Goal: Information Seeking & Learning: Learn about a topic

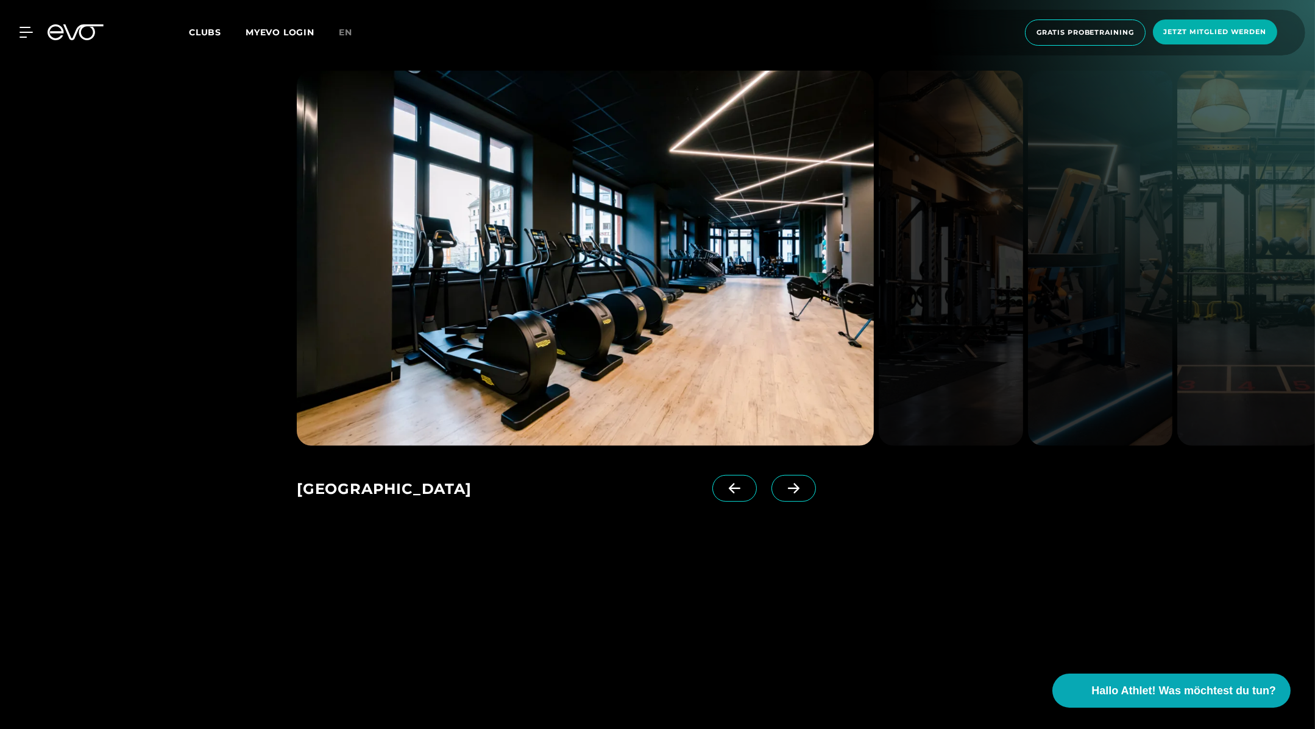
scroll to position [2124, 0]
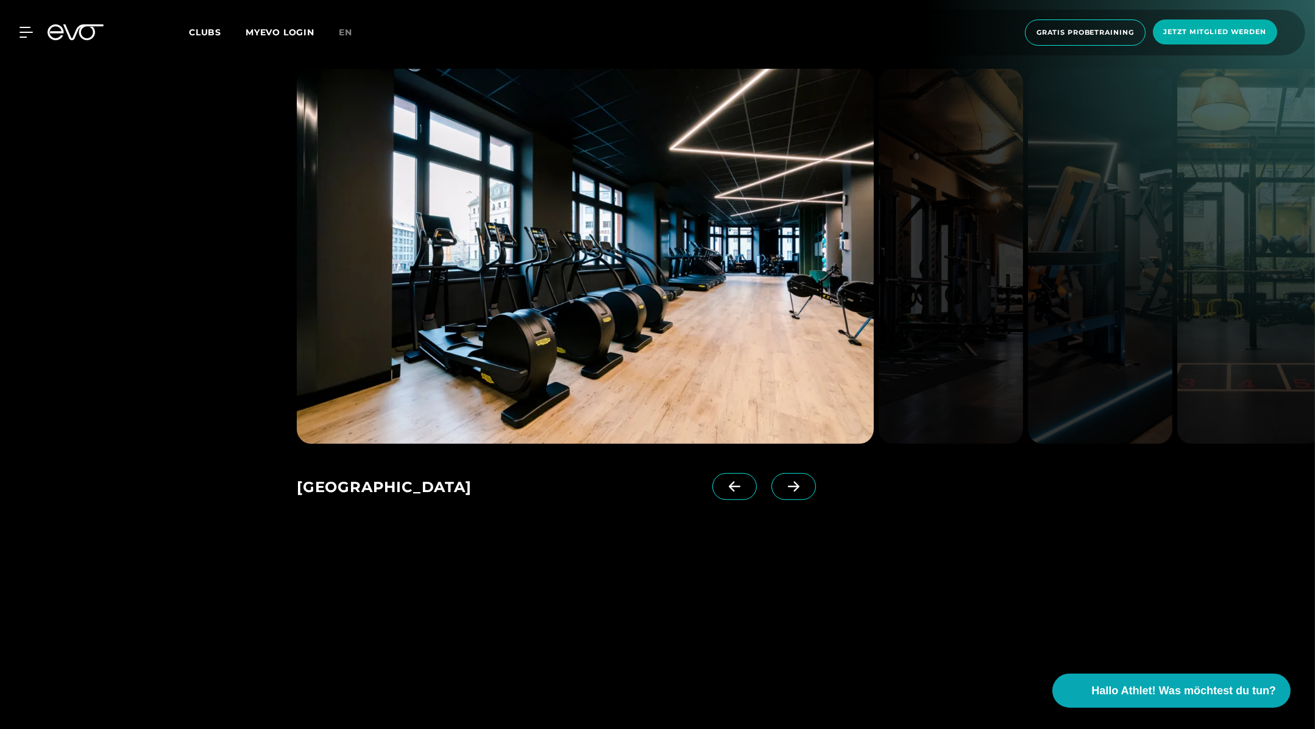
click at [989, 277] on img at bounding box center [950, 256] width 144 height 375
click at [1058, 230] on img at bounding box center [1100, 256] width 144 height 375
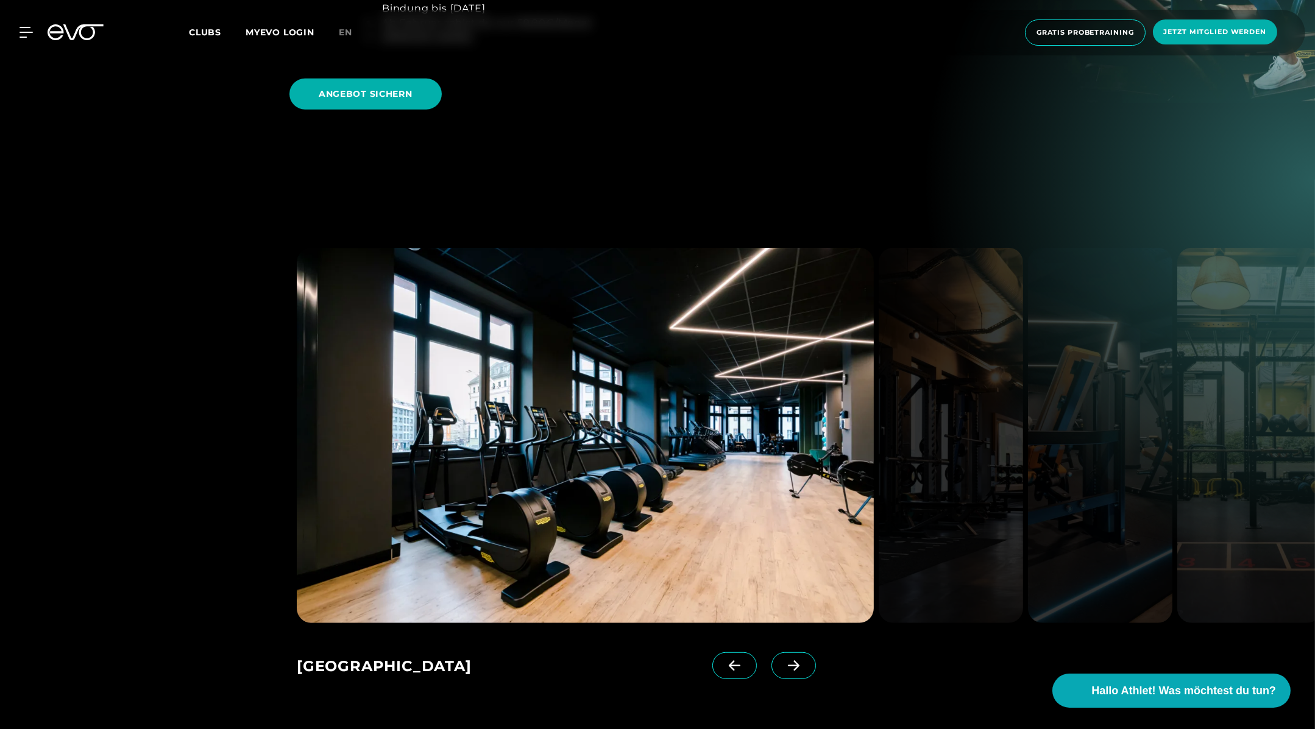
scroll to position [1893, 0]
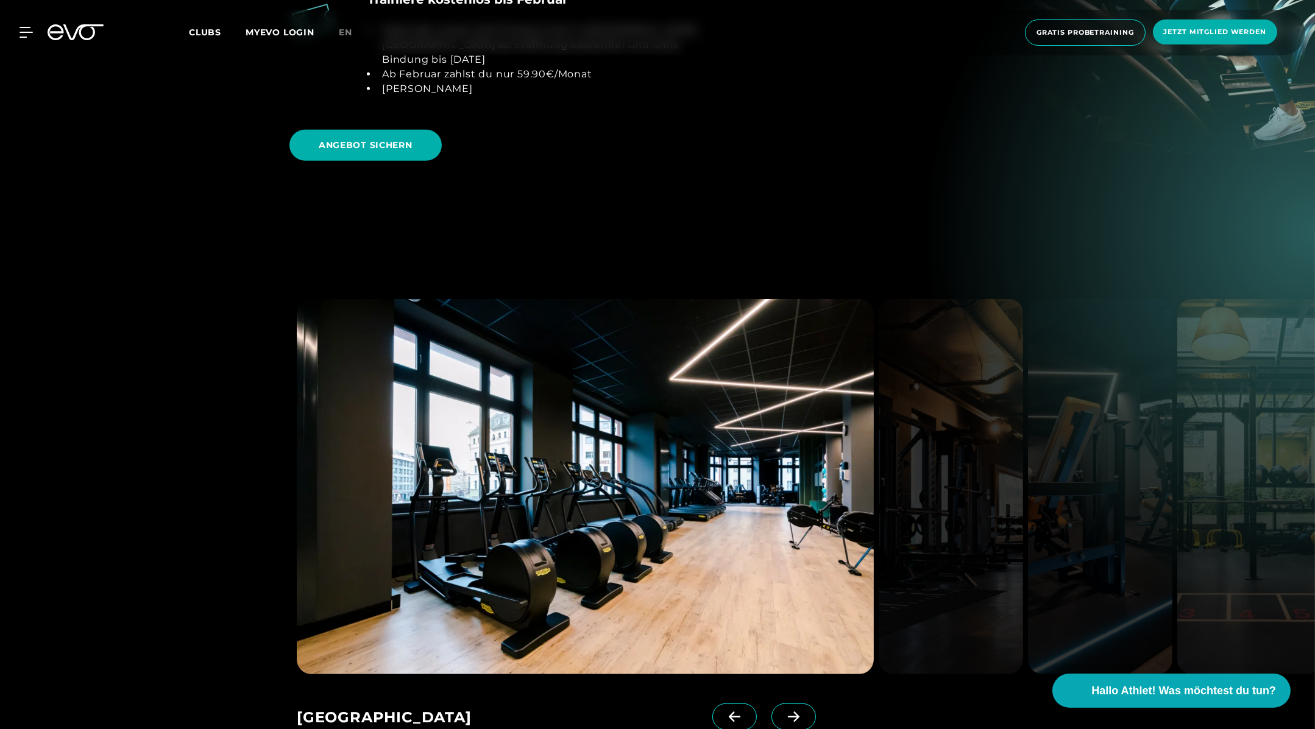
click at [771, 704] on span at bounding box center [793, 717] width 44 height 27
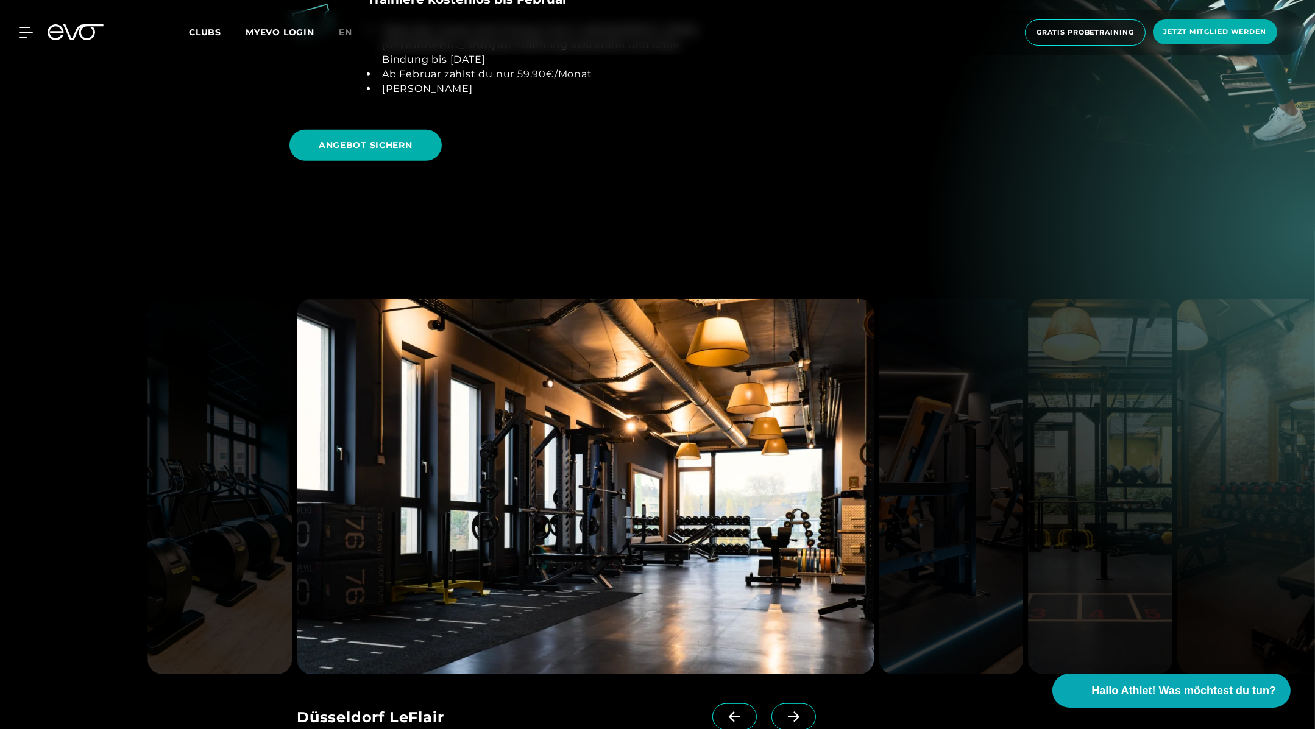
click at [771, 704] on span at bounding box center [793, 717] width 44 height 27
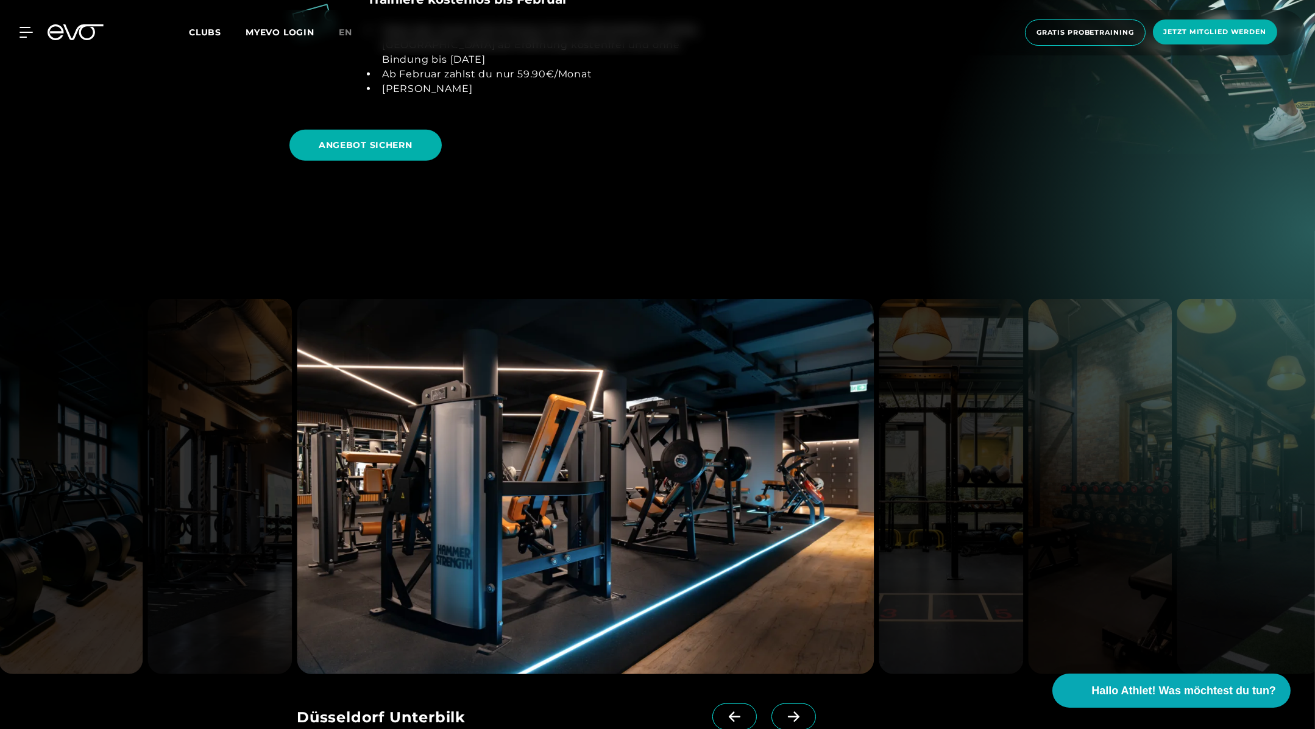
click at [1030, 492] on img at bounding box center [1100, 486] width 144 height 375
click at [771, 704] on span at bounding box center [793, 717] width 44 height 27
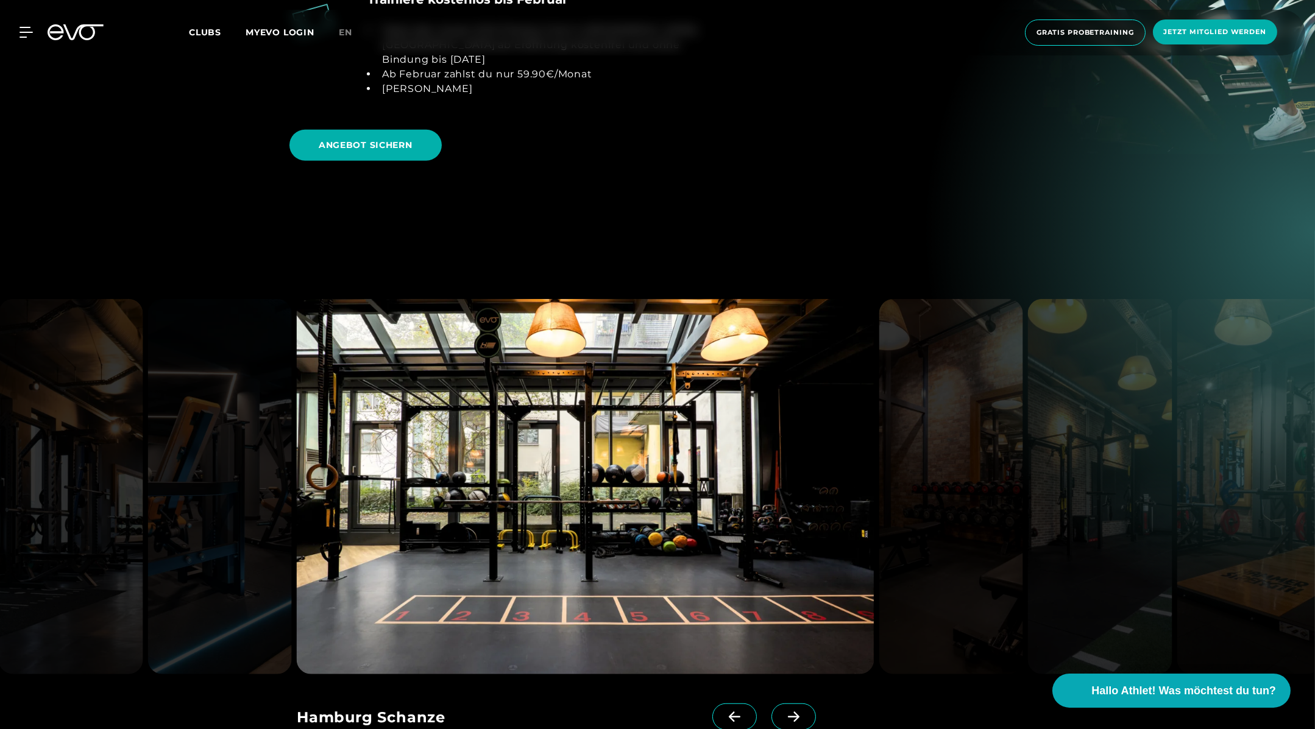
click at [782, 704] on span at bounding box center [793, 717] width 44 height 27
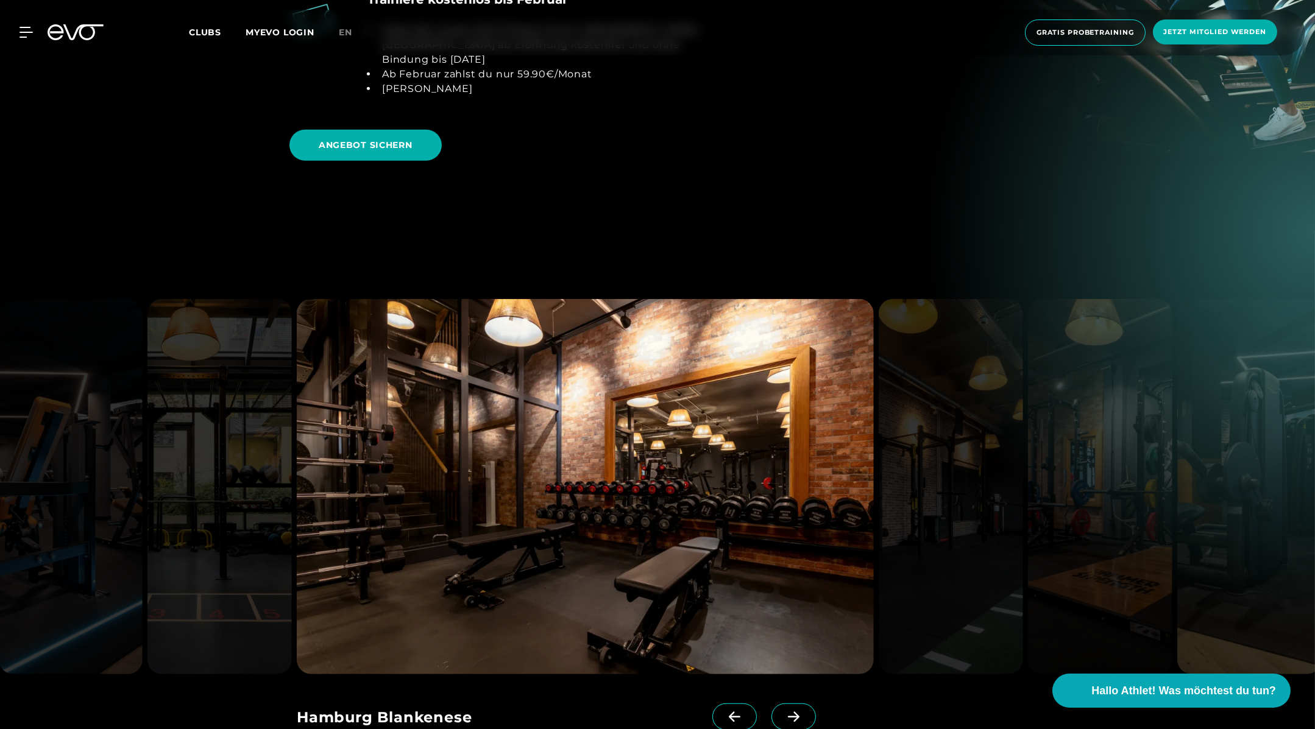
click at [782, 704] on span at bounding box center [793, 717] width 44 height 27
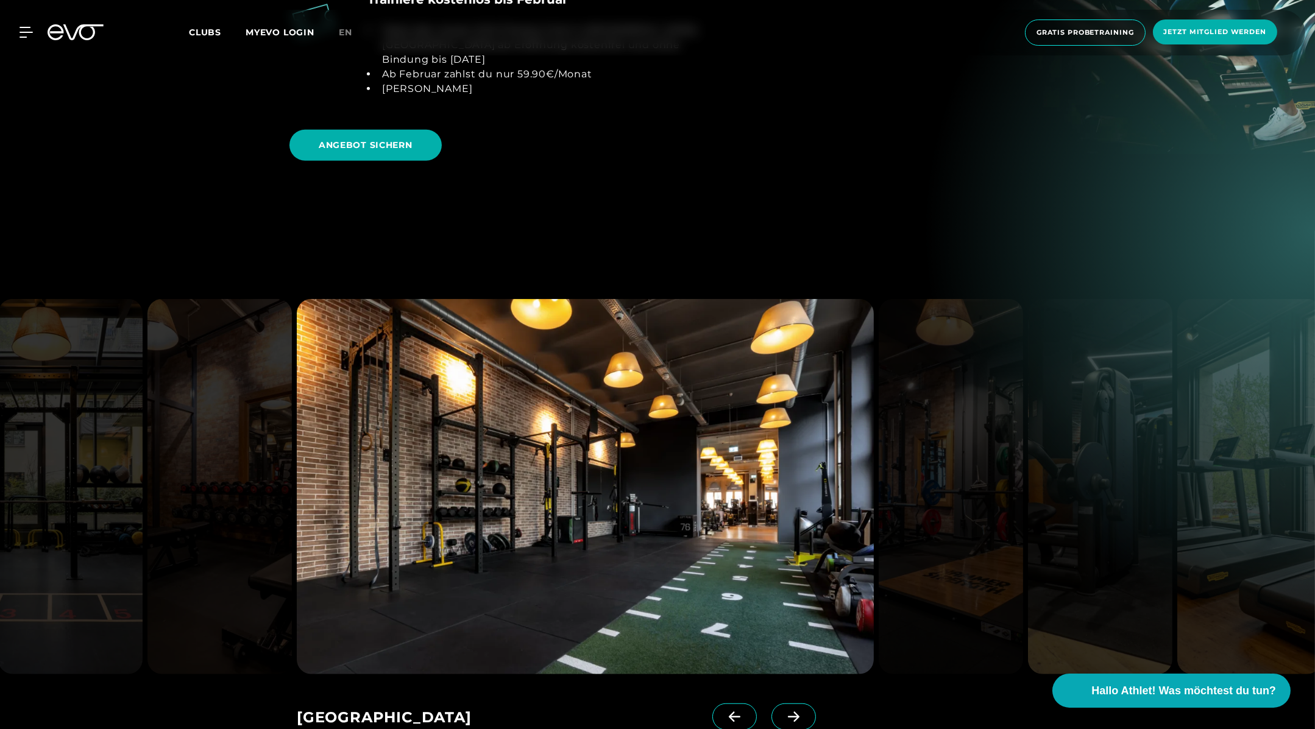
click at [782, 704] on span at bounding box center [793, 717] width 44 height 27
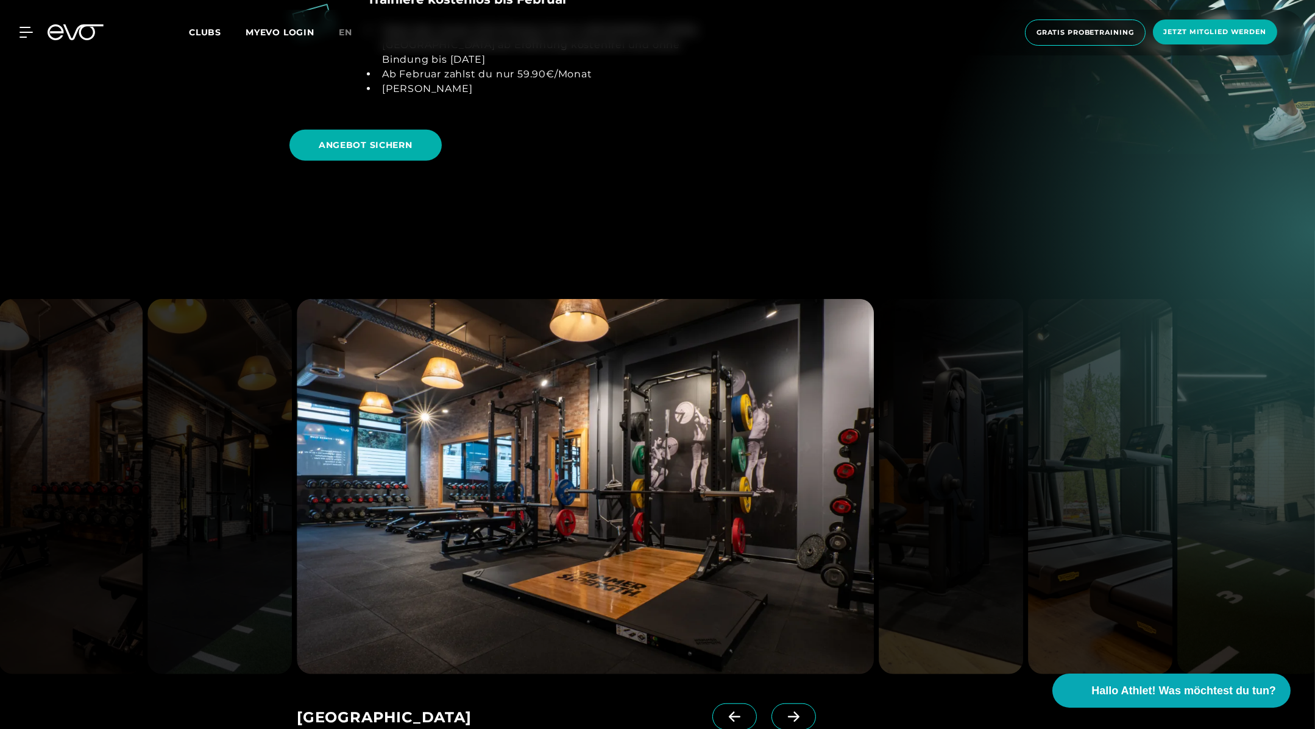
click at [782, 704] on span at bounding box center [793, 717] width 44 height 27
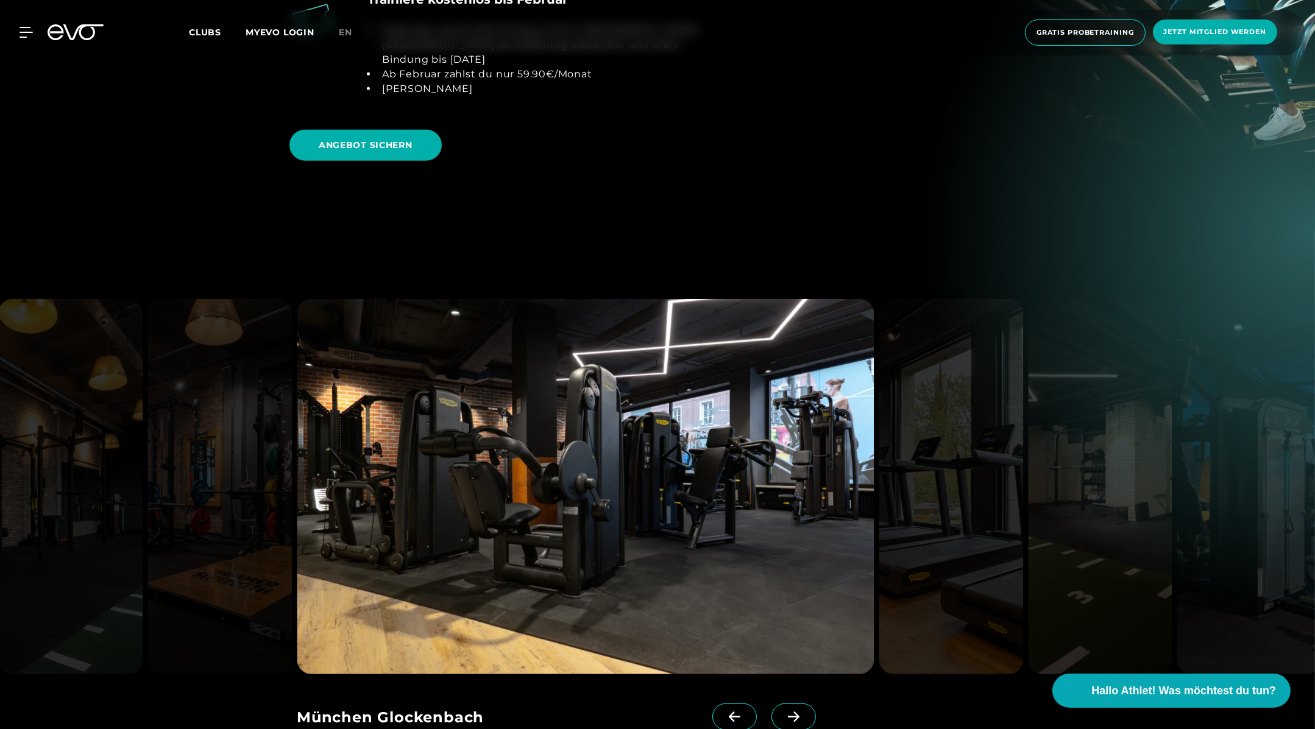
click at [782, 704] on span at bounding box center [793, 717] width 44 height 27
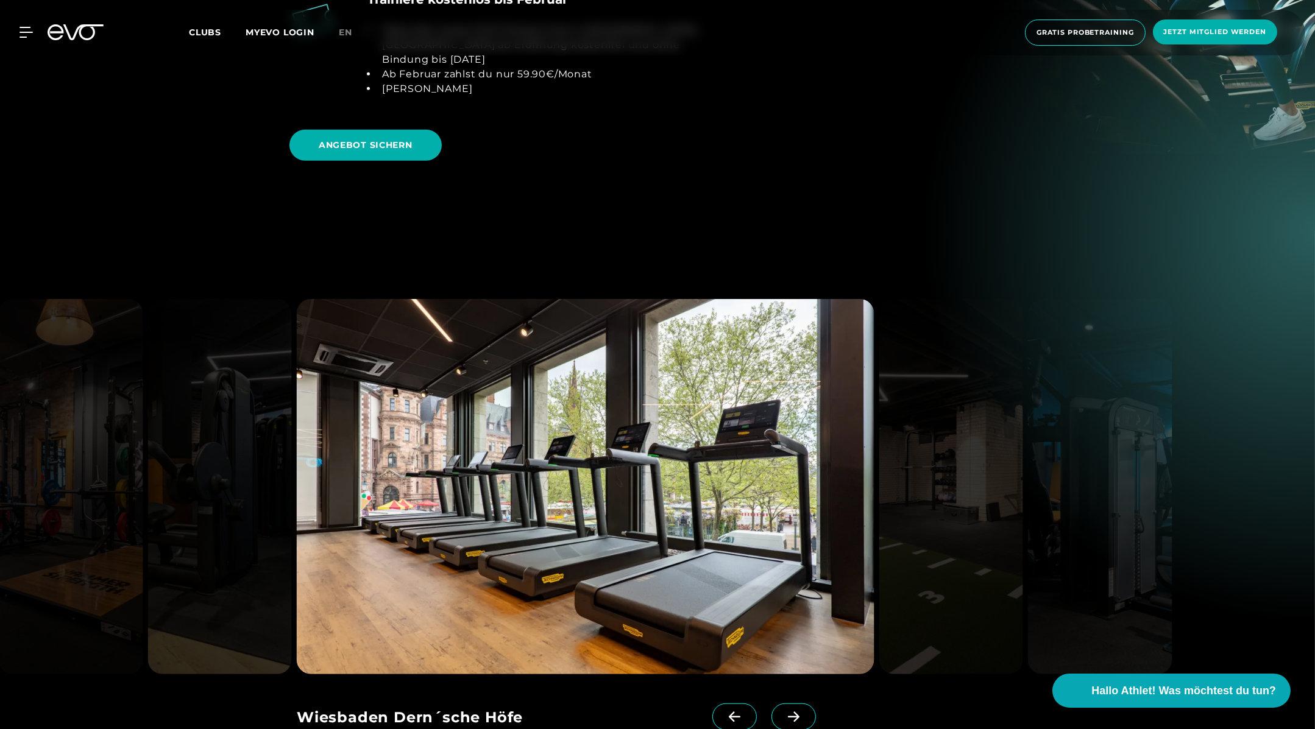
click at [782, 704] on span at bounding box center [793, 717] width 44 height 27
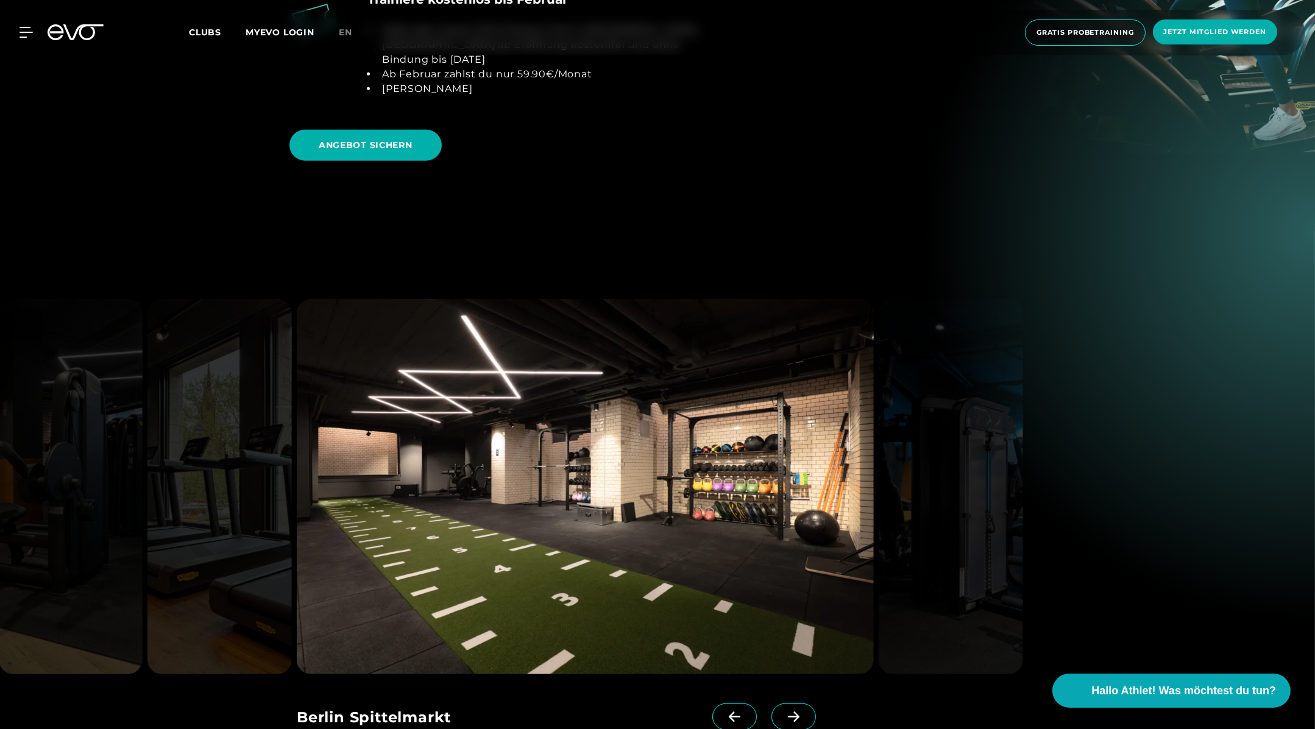
click at [782, 704] on span at bounding box center [793, 717] width 44 height 27
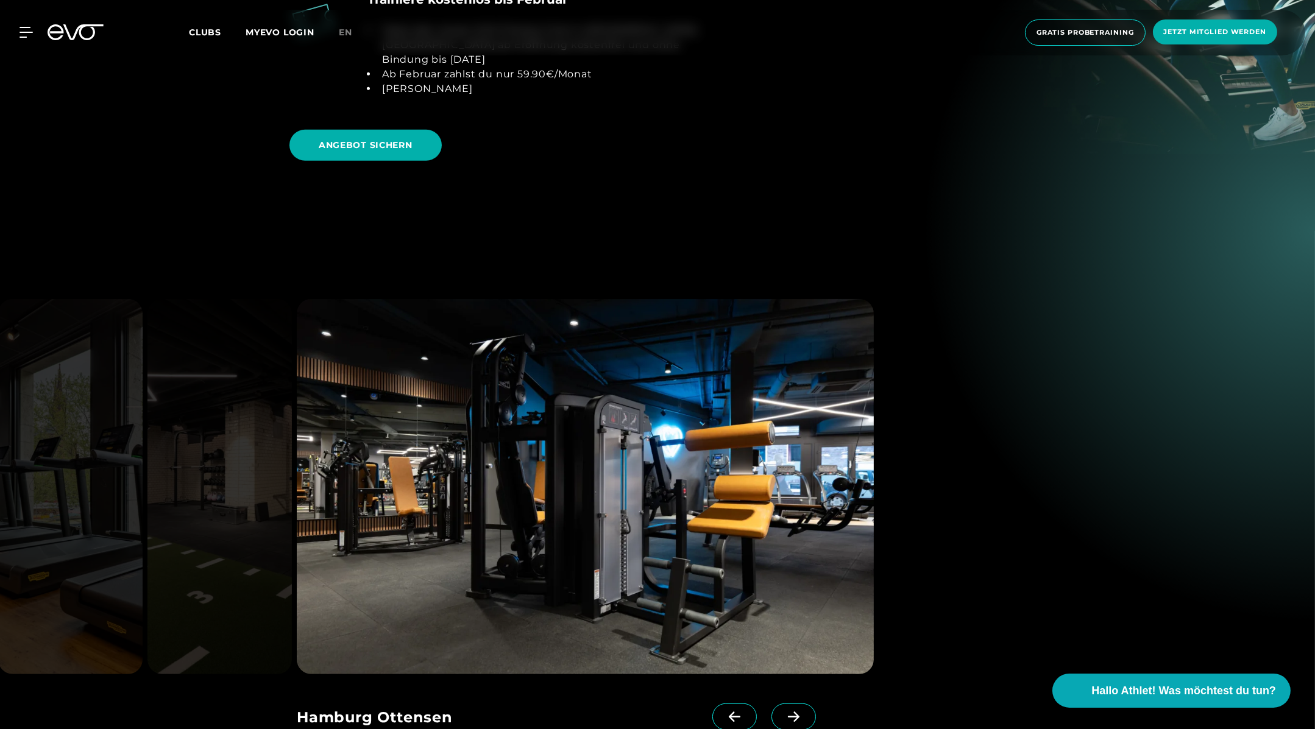
click at [782, 704] on span at bounding box center [793, 717] width 44 height 27
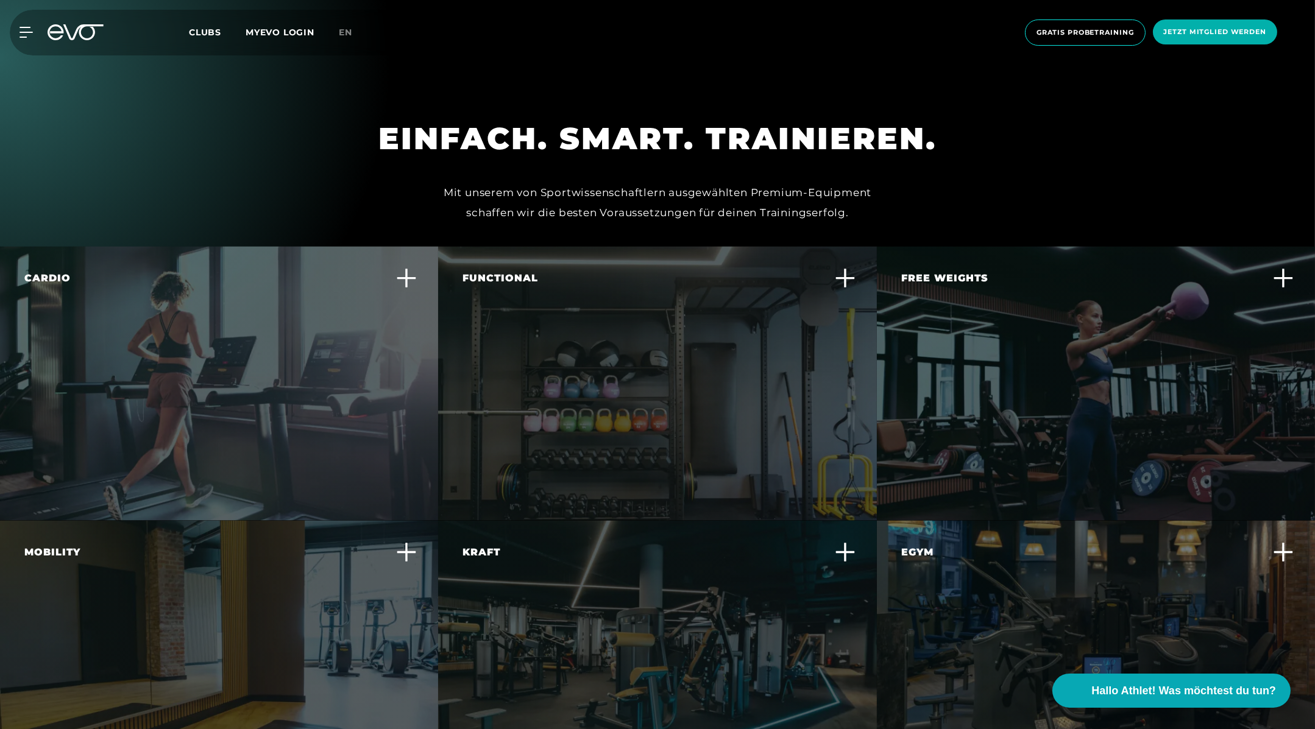
scroll to position [4101, 0]
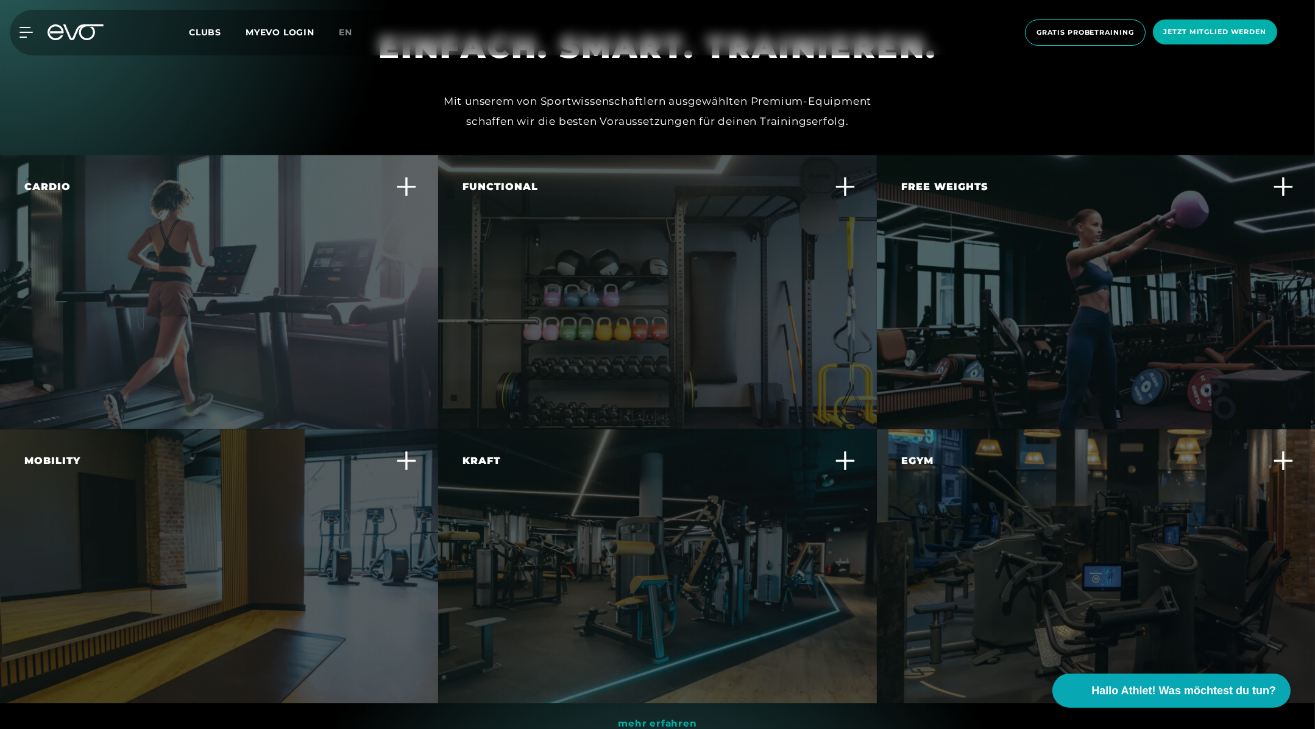
click at [606, 514] on div "Kraft Steigere deine Muskelkraft und -ausdauer mit effektiven Krafttrainingsger…" at bounding box center [657, 566] width 438 height 274
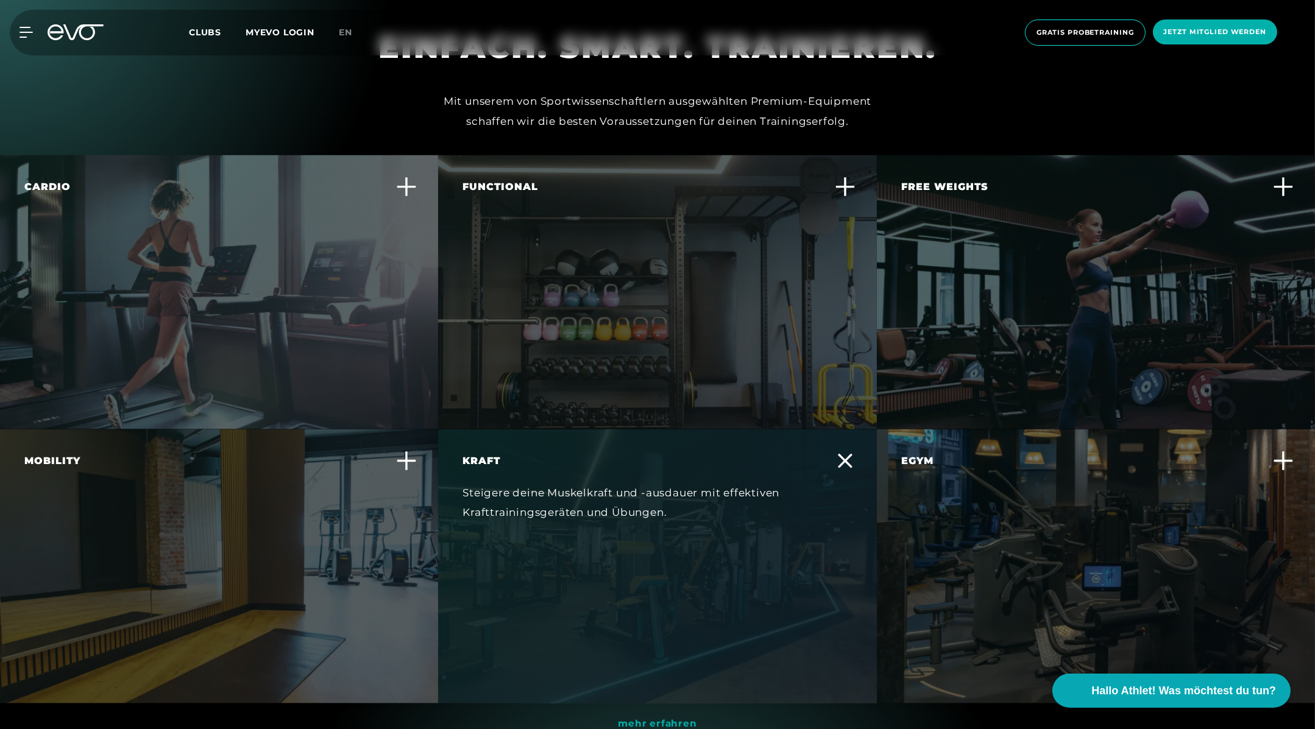
click at [249, 489] on div "Mobility Fördere deine Beweglichkeit und reduziere das Verletzungsrisiko durch …" at bounding box center [211, 495] width 374 height 83
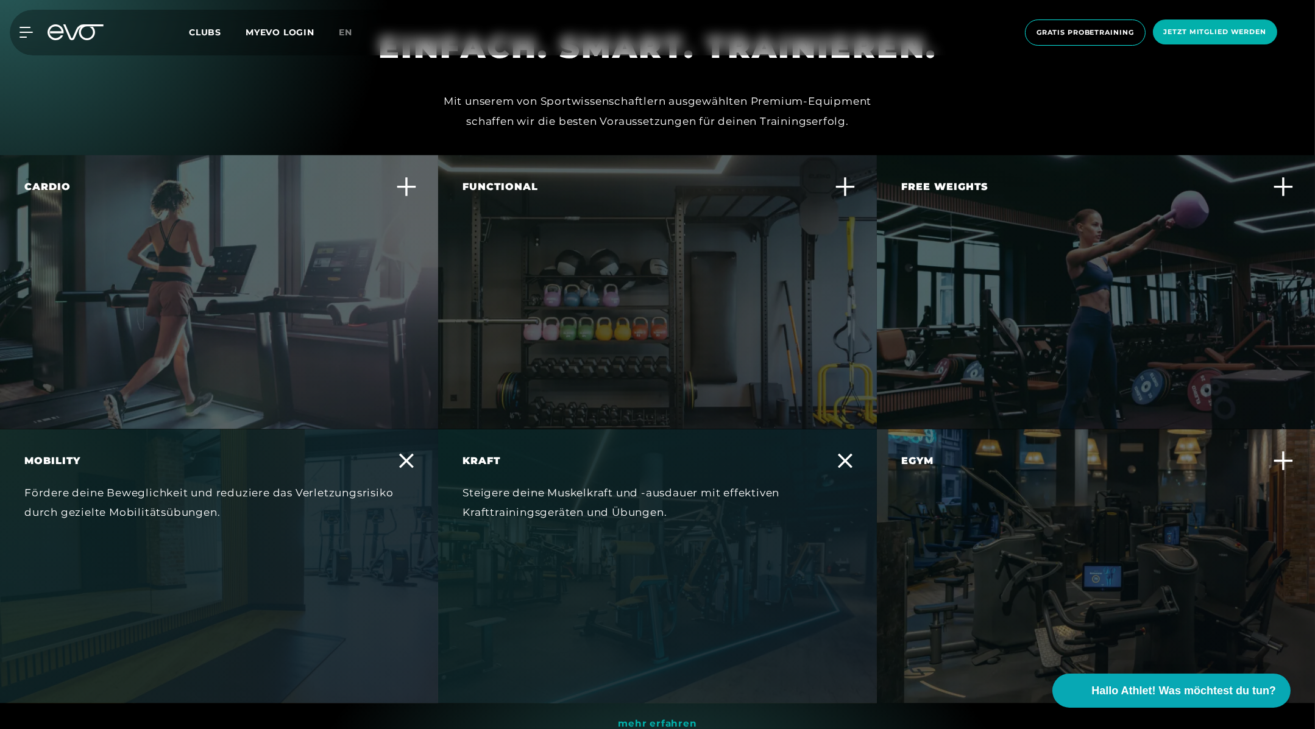
click at [646, 718] on span "mehr erfahren" at bounding box center [657, 724] width 79 height 12
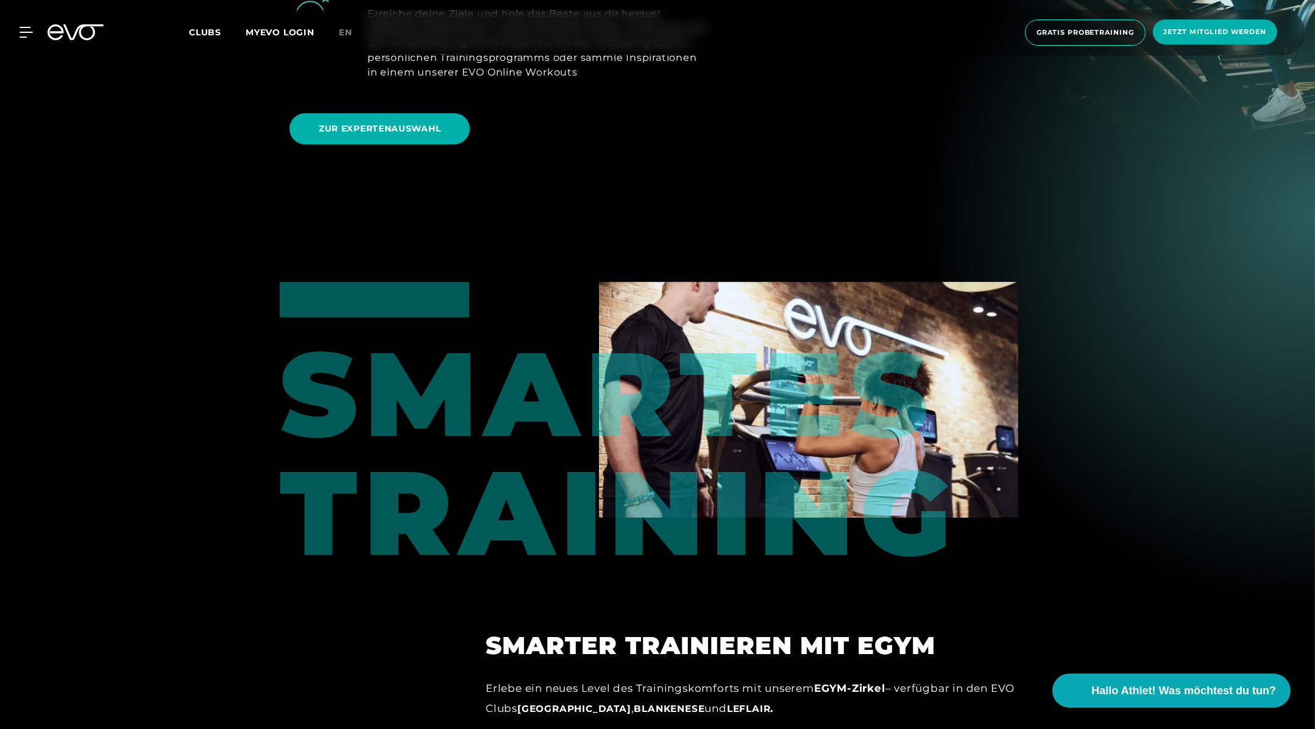
scroll to position [1069, 0]
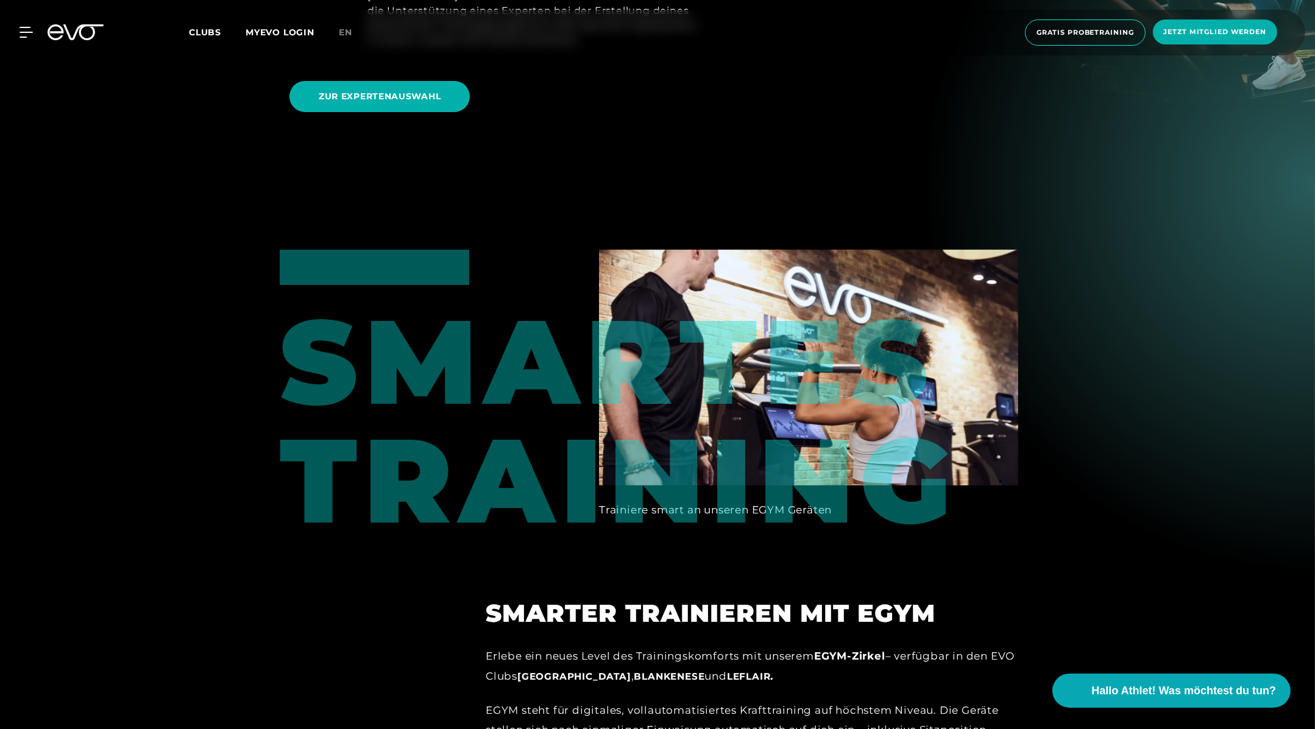
click at [422, 269] on div "Smartes Training" at bounding box center [351, 395] width 142 height 290
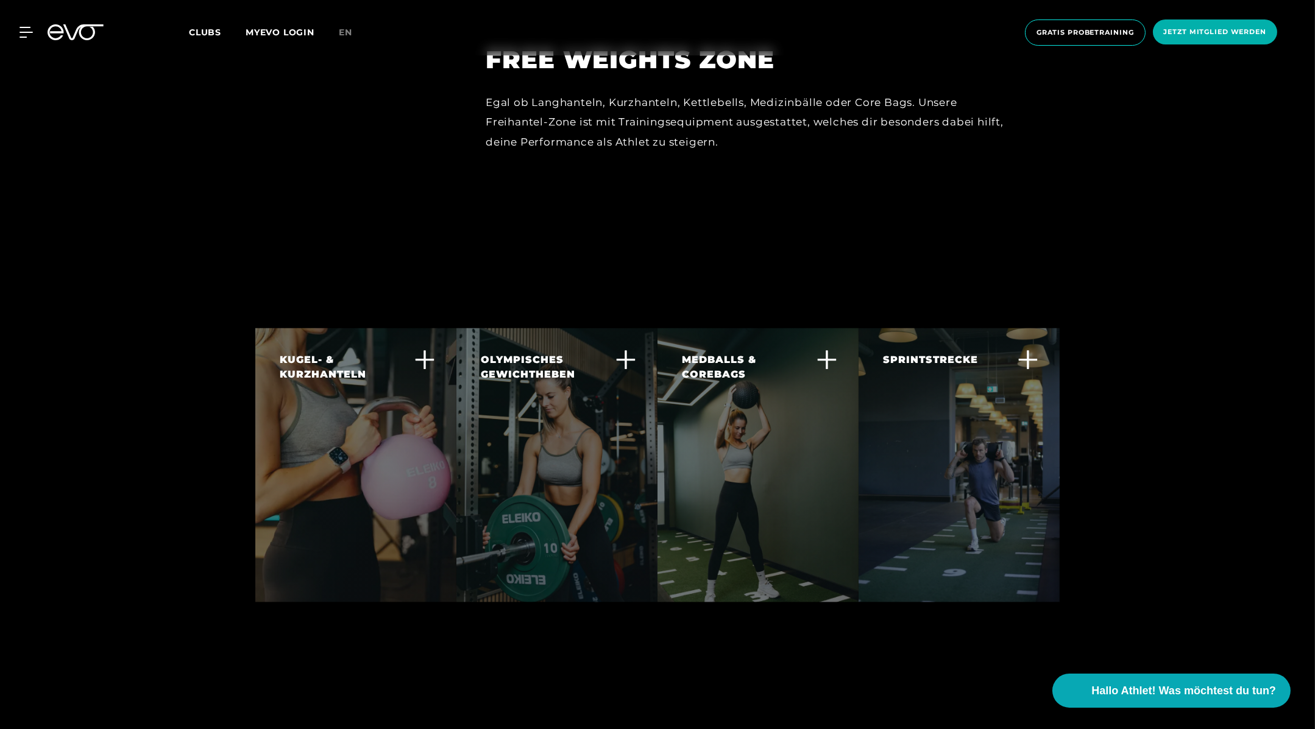
scroll to position [3626, 0]
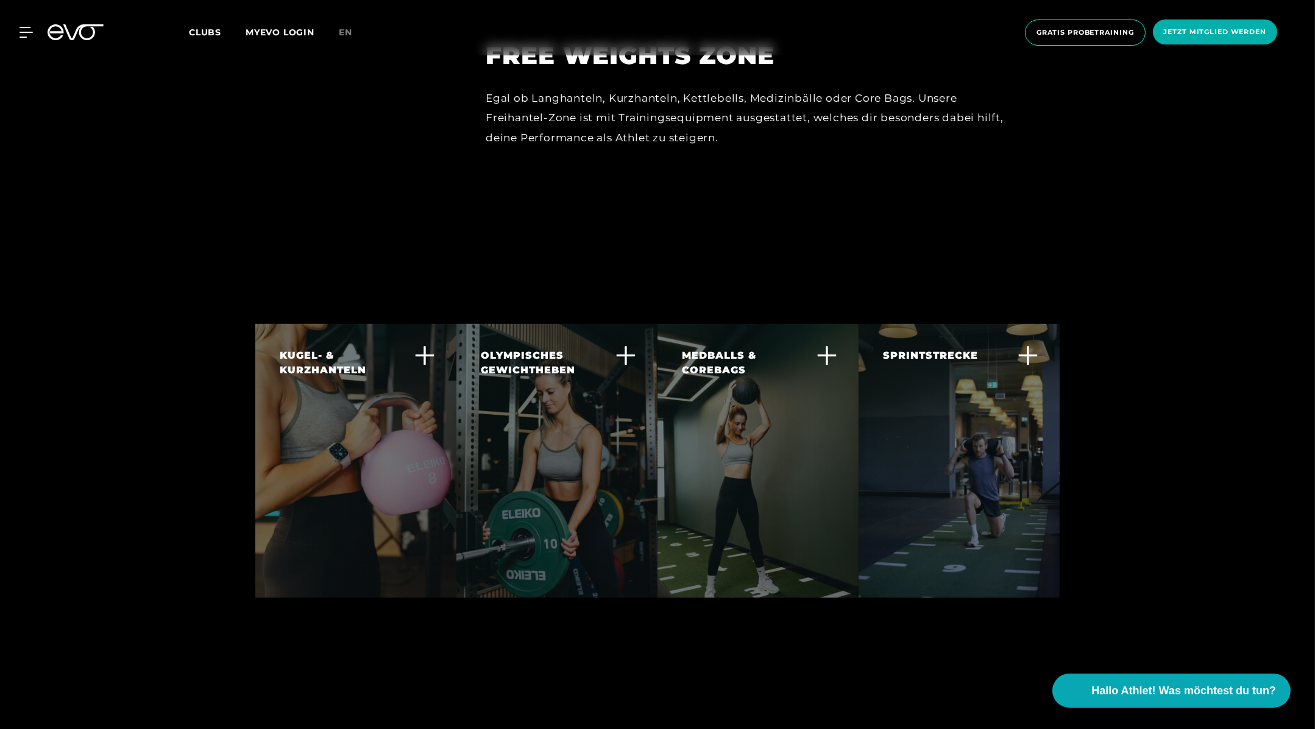
click at [998, 403] on div "SPRINTSTRECKE In jedem EVO Fitnessstudio ist auf dem Boden eine Sprintstrecke a…" at bounding box center [951, 404] width 137 height 113
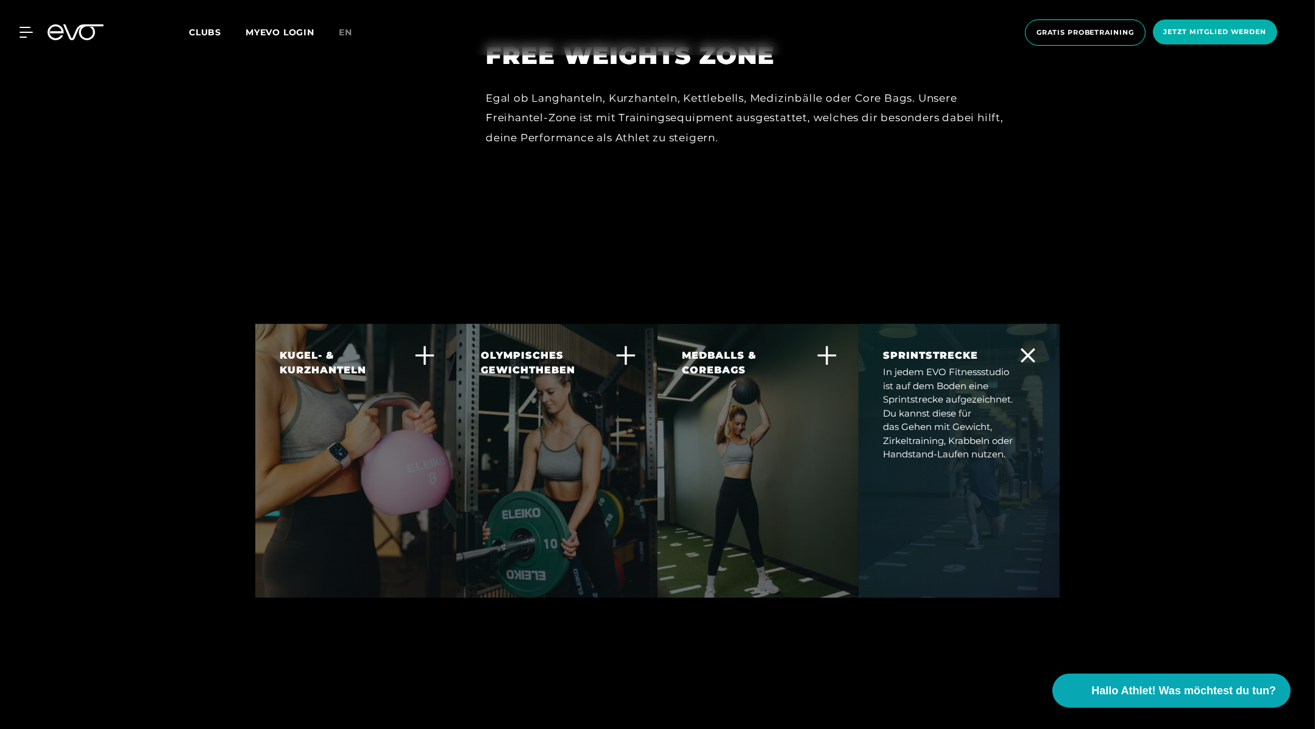
click at [1006, 459] on div at bounding box center [958, 461] width 201 height 274
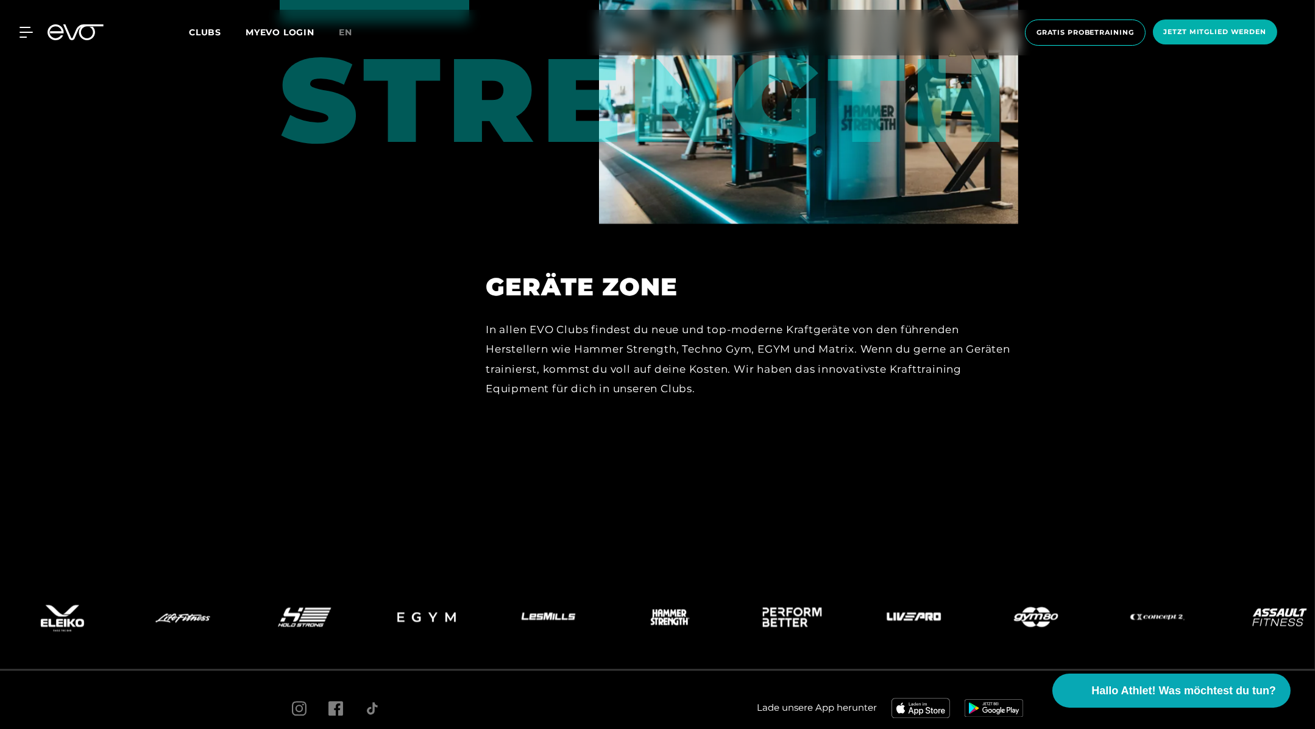
scroll to position [6427, 0]
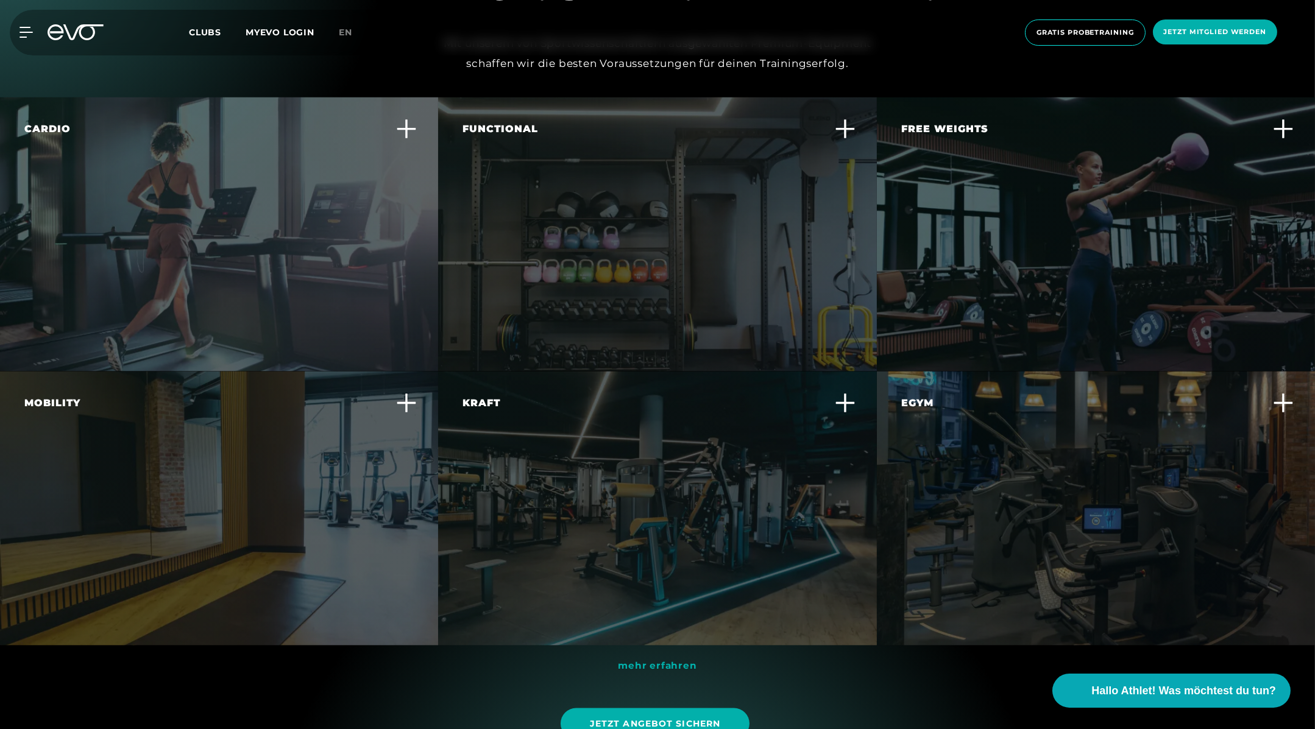
scroll to position [4157, 0]
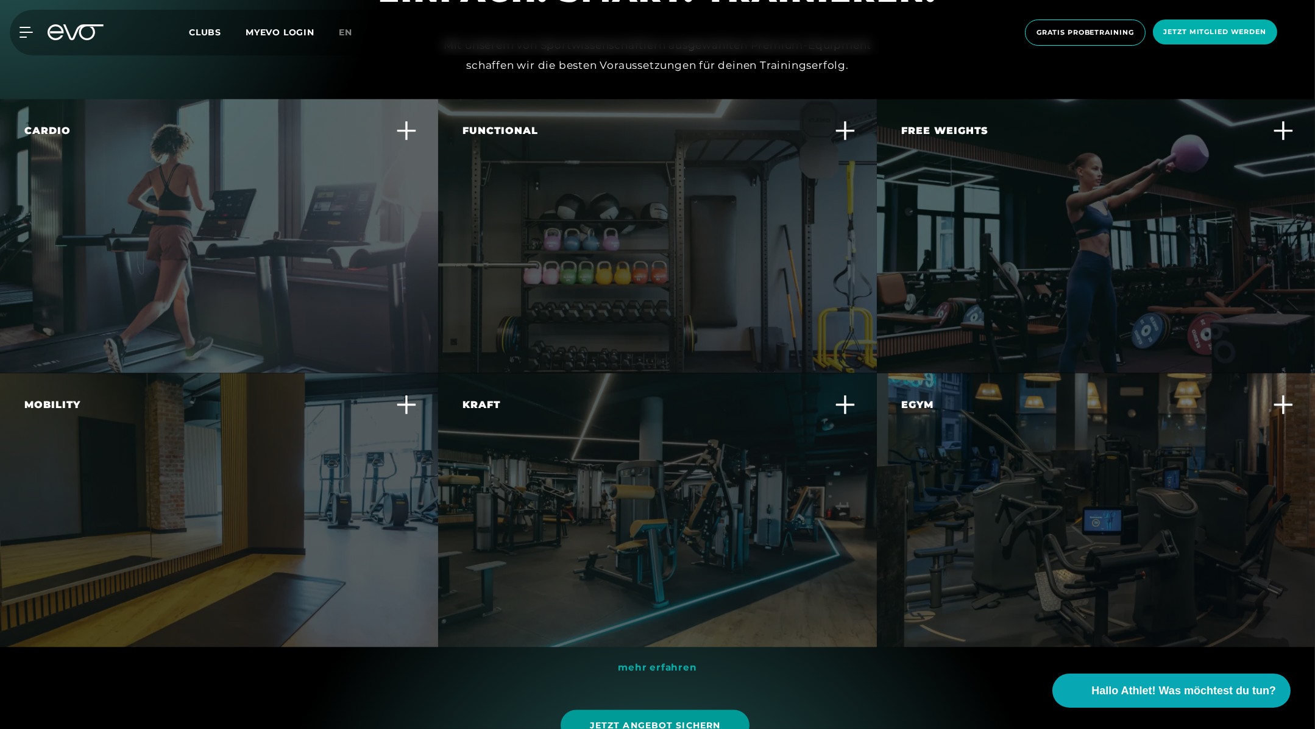
click at [690, 710] on span "Jetzt Angebot sichern" at bounding box center [654, 725] width 189 height 31
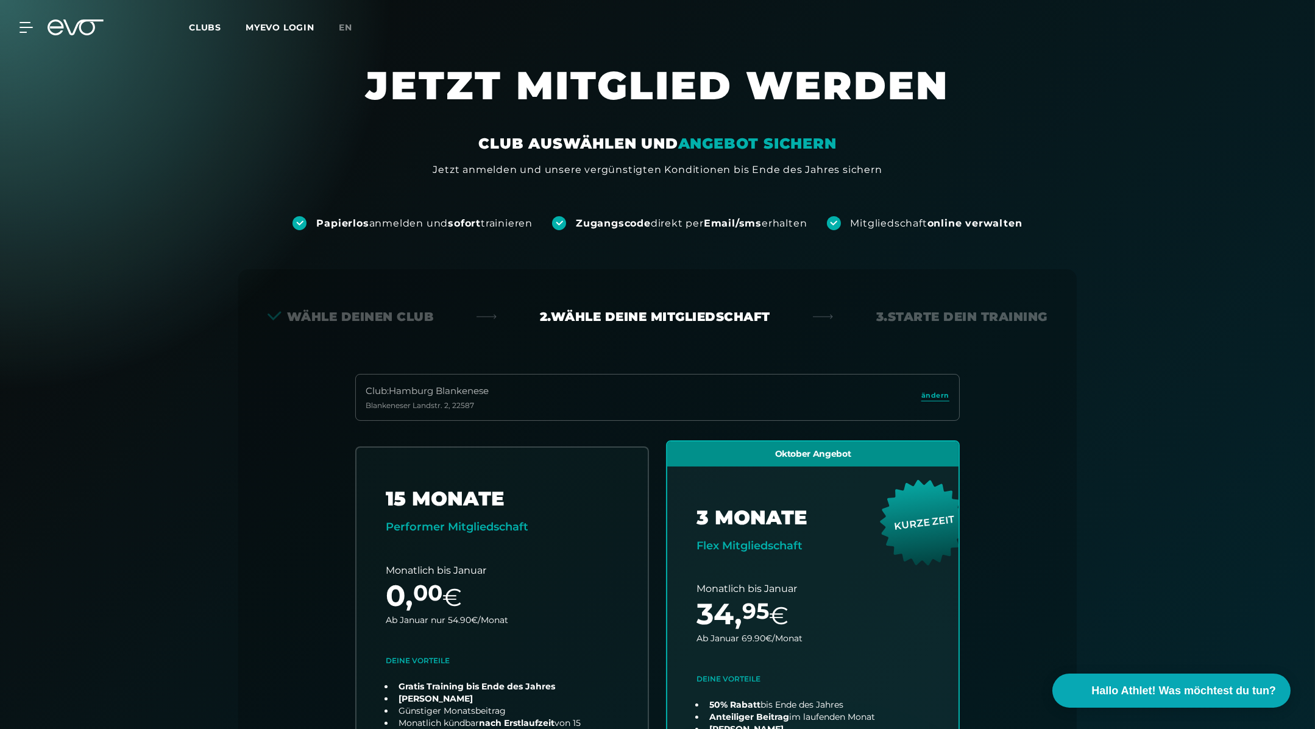
click at [93, 24] on icon at bounding box center [83, 27] width 40 height 16
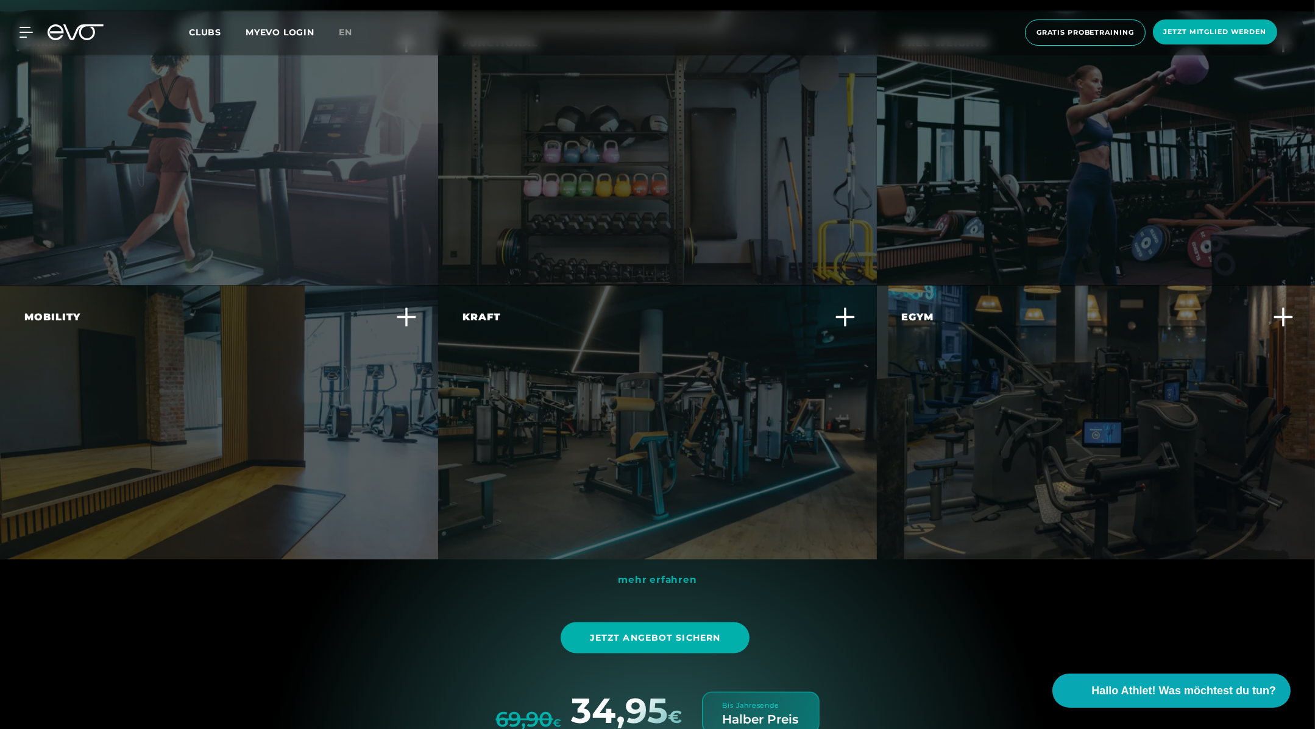
scroll to position [4250, 0]
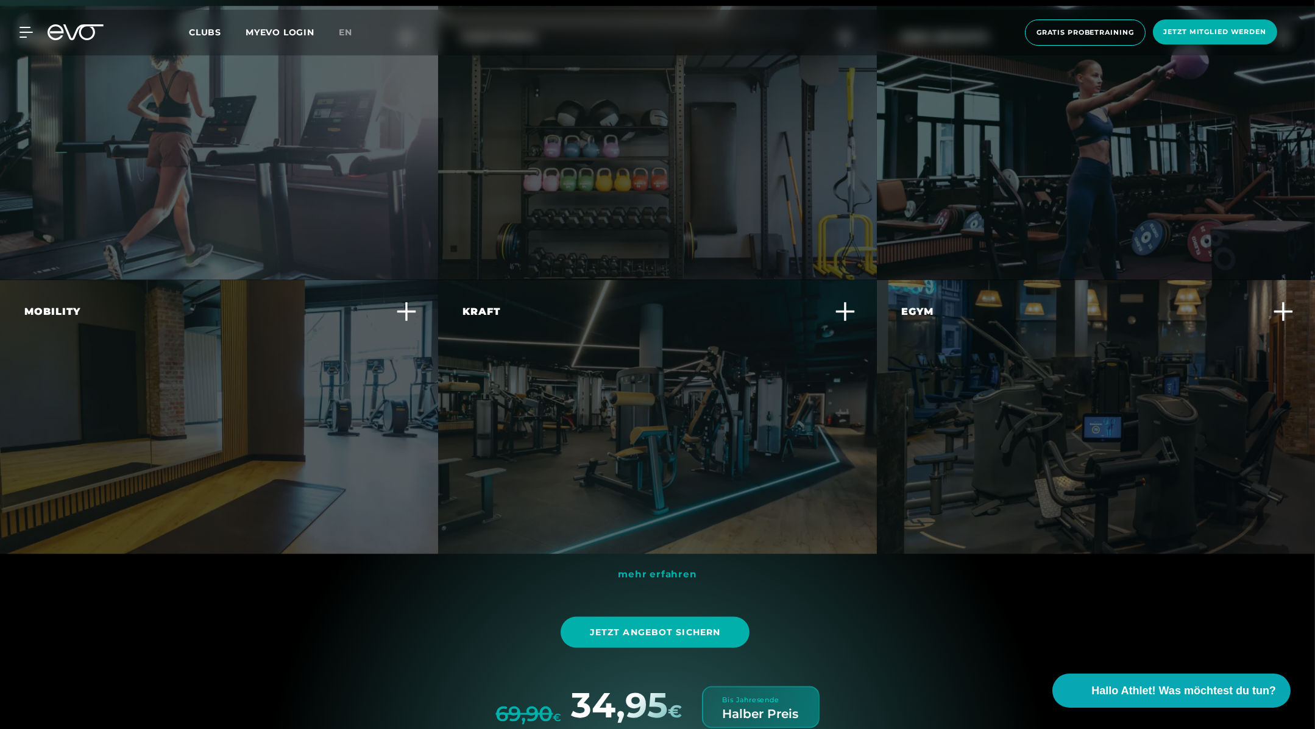
click at [660, 518] on section "EINFACH. SMART. TRAINIEREN. Mit unserem von Sportwissenschaftlern ausgewählten …" at bounding box center [657, 303] width 1315 height 972
click at [659, 568] on span "mehr erfahren" at bounding box center [657, 574] width 79 height 12
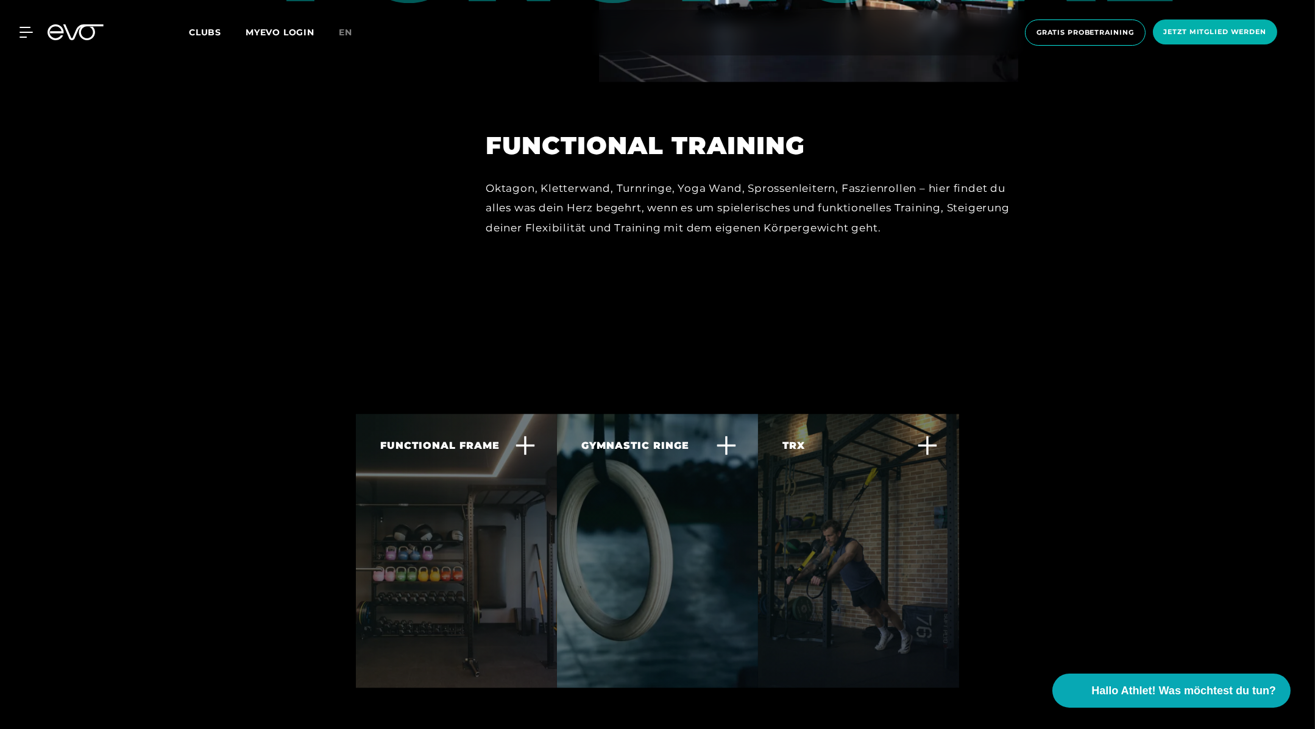
scroll to position [4544, 0]
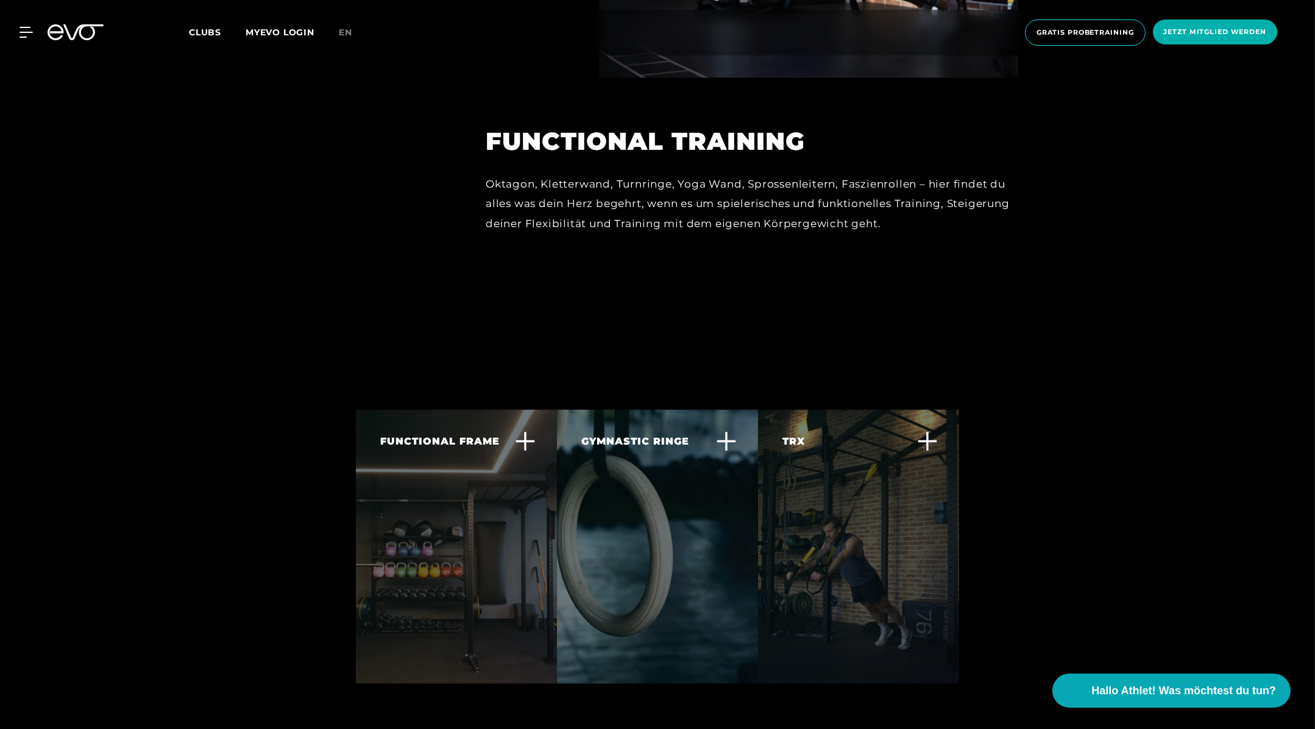
click at [459, 564] on div "FUNCTIONAL FRAME Jedes EVO Fitnessstudio hat einen Functional Frame, welcher ge…" at bounding box center [448, 518] width 137 height 168
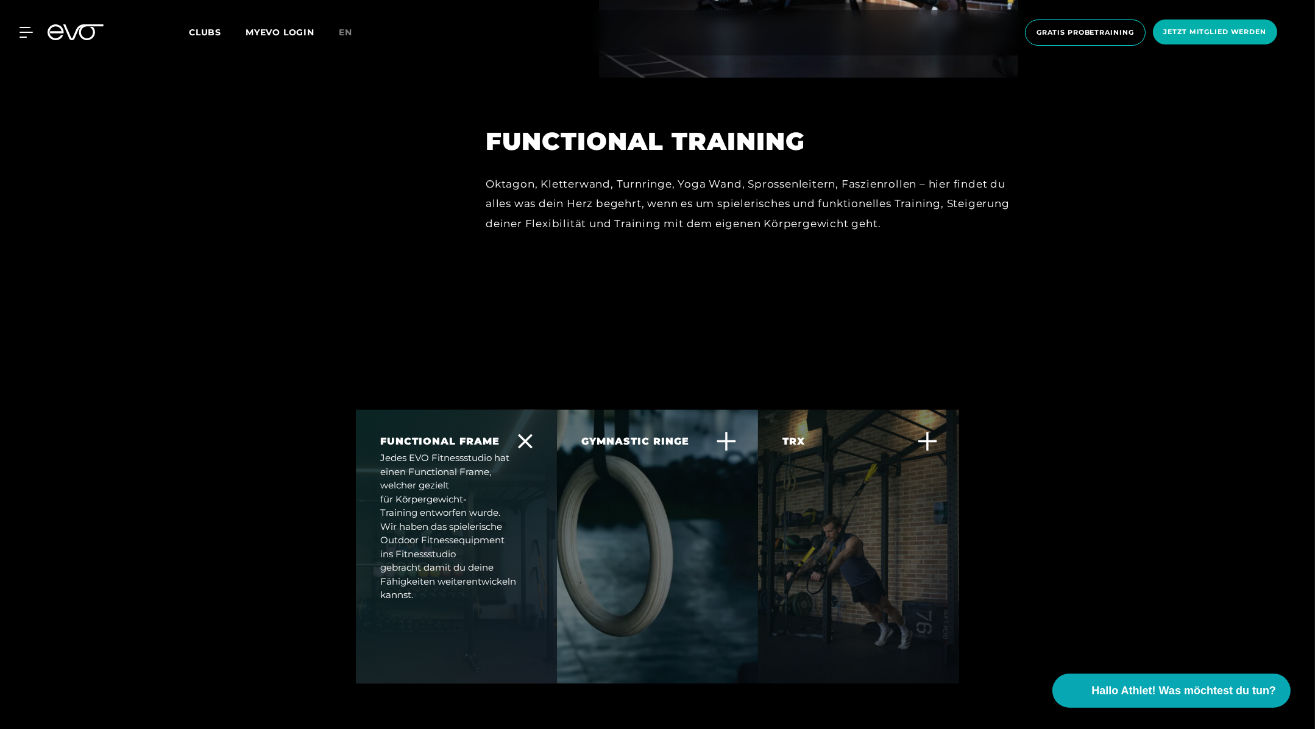
click at [497, 539] on div "Jedes EVO Fitnessstudio hat einen Functional Frame, welcher gezielt für Körperg…" at bounding box center [448, 526] width 137 height 151
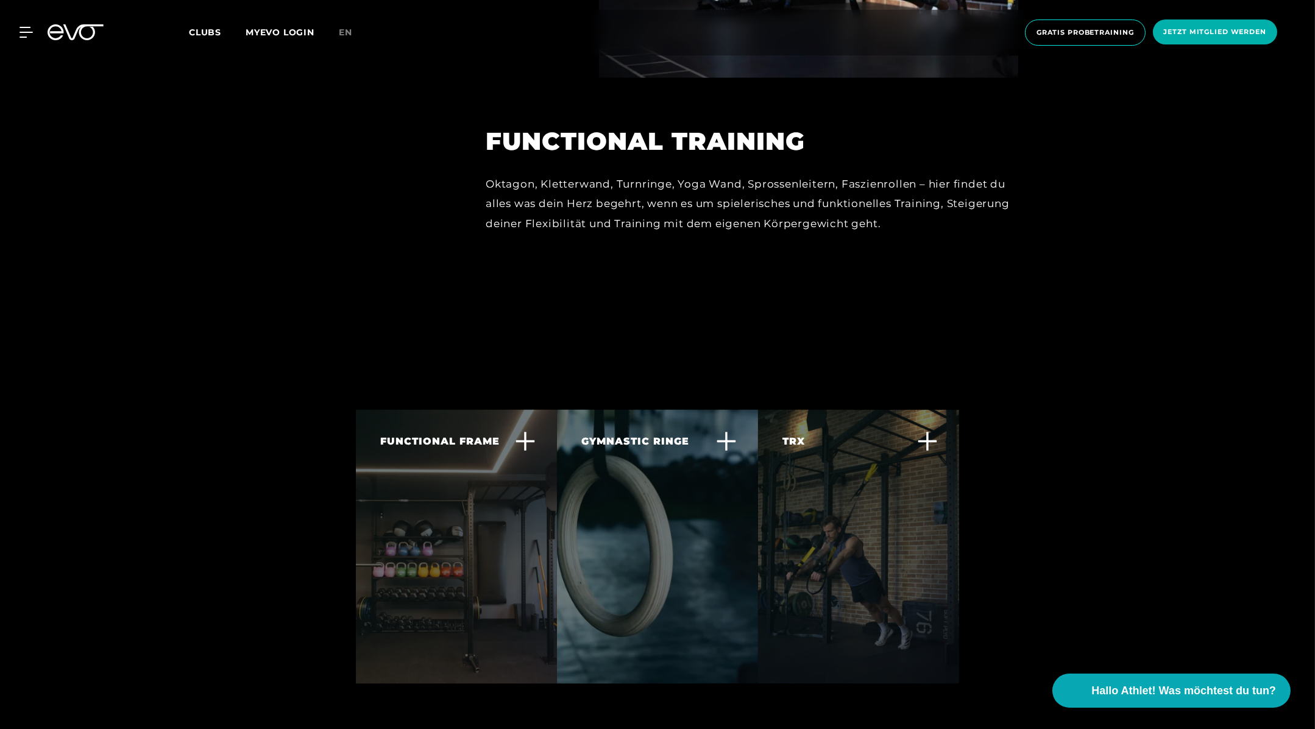
scroll to position [4566, 0]
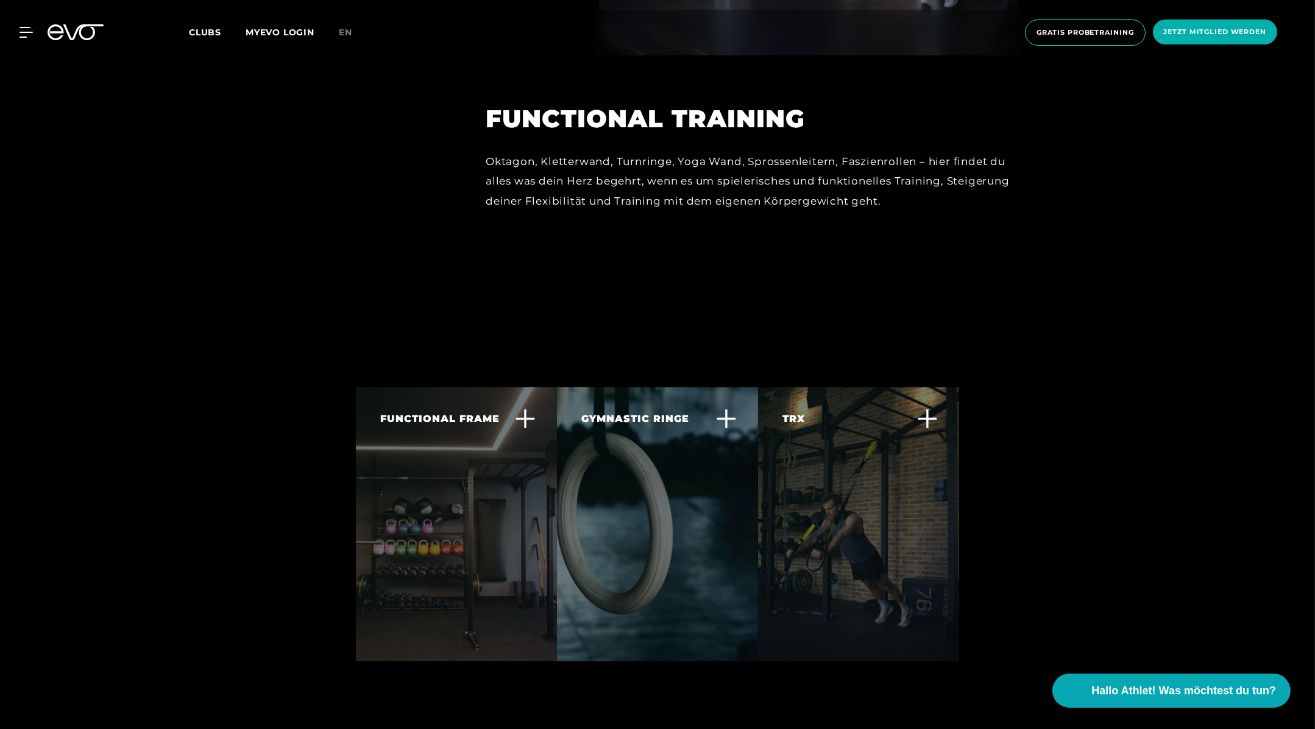
click at [1186, 256] on div at bounding box center [657, 22] width 1315 height 729
